Goal: Browse casually: Explore the website without a specific task or goal

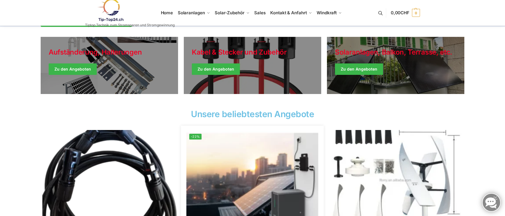
scroll to position [86, 0]
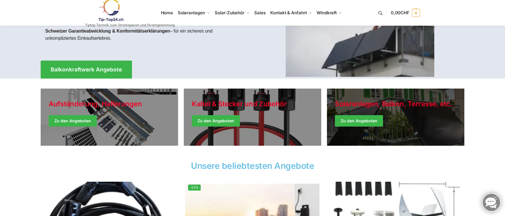
click at [359, 121] on link "Winter Jackets" at bounding box center [395, 117] width 137 height 57
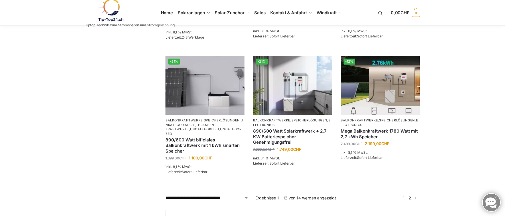
scroll to position [430, 0]
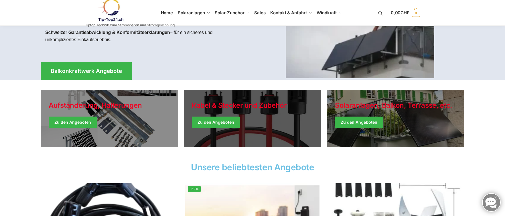
scroll to position [86, 0]
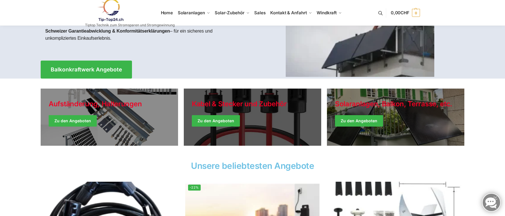
click at [215, 118] on link "Holiday Style" at bounding box center [252, 117] width 137 height 57
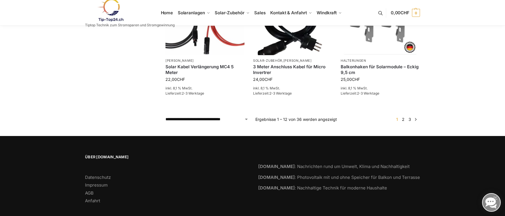
scroll to position [470, 0]
